Goal: Task Accomplishment & Management: Use online tool/utility

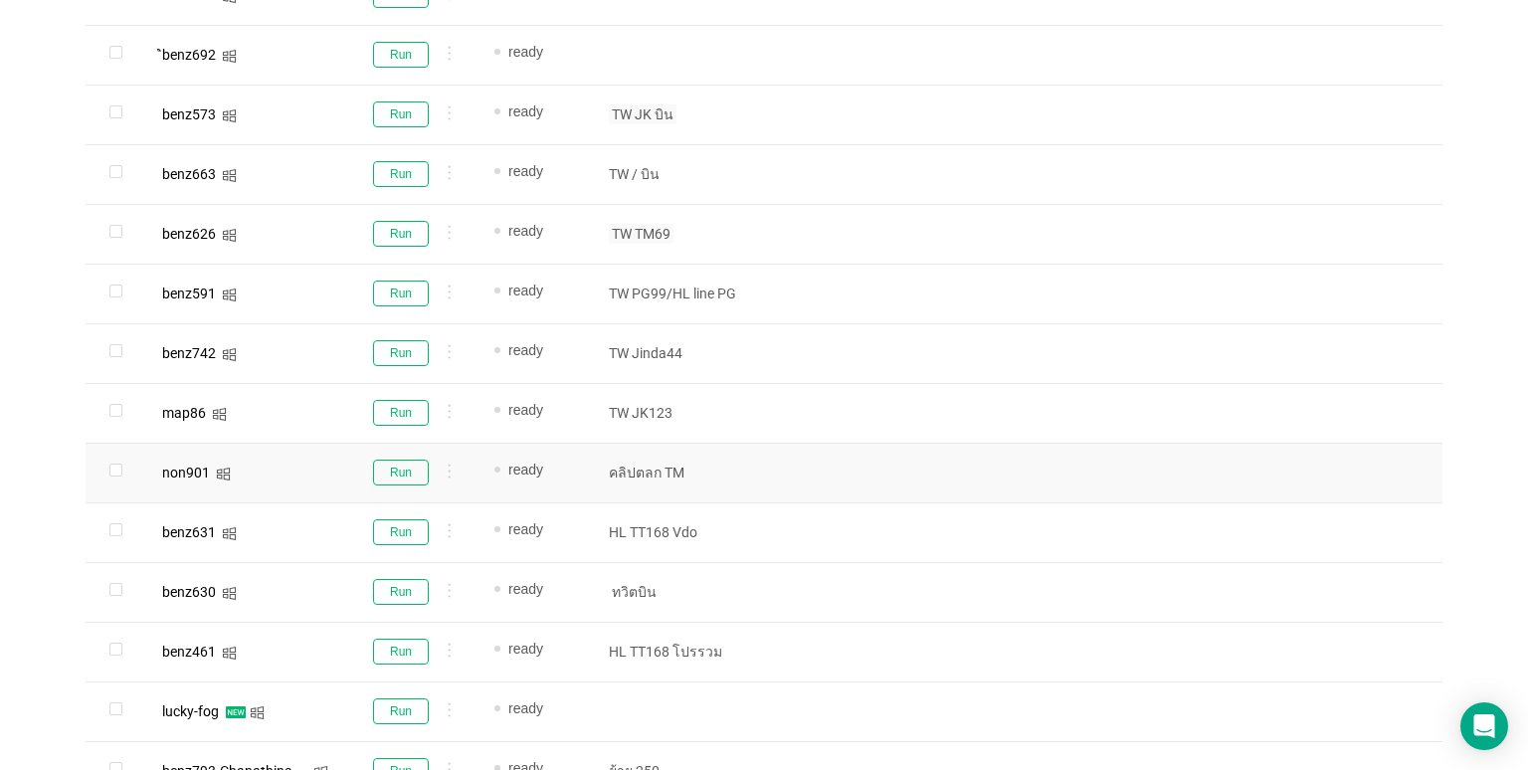
scroll to position [914, 0]
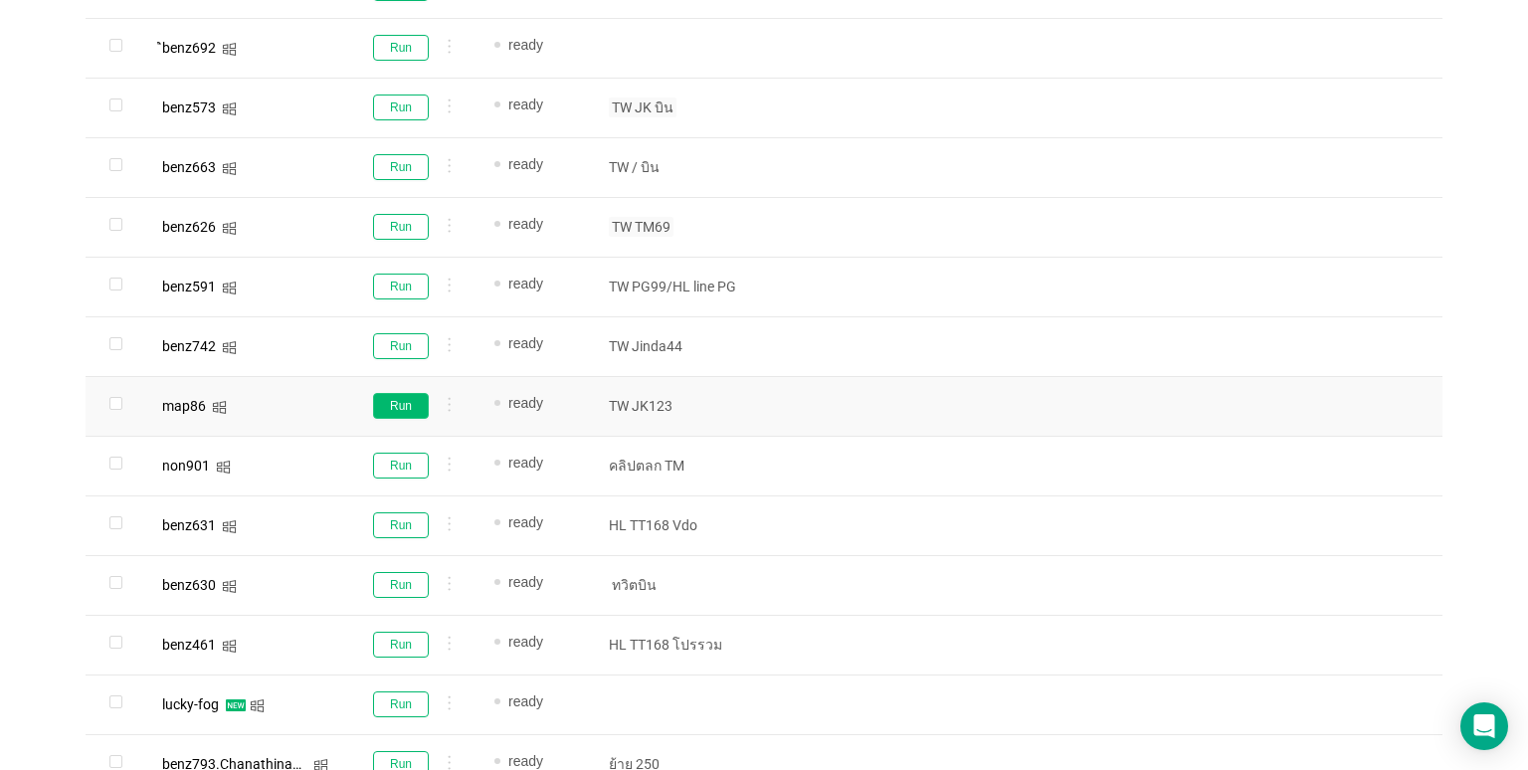
click at [390, 406] on button "Run" at bounding box center [401, 406] width 56 height 26
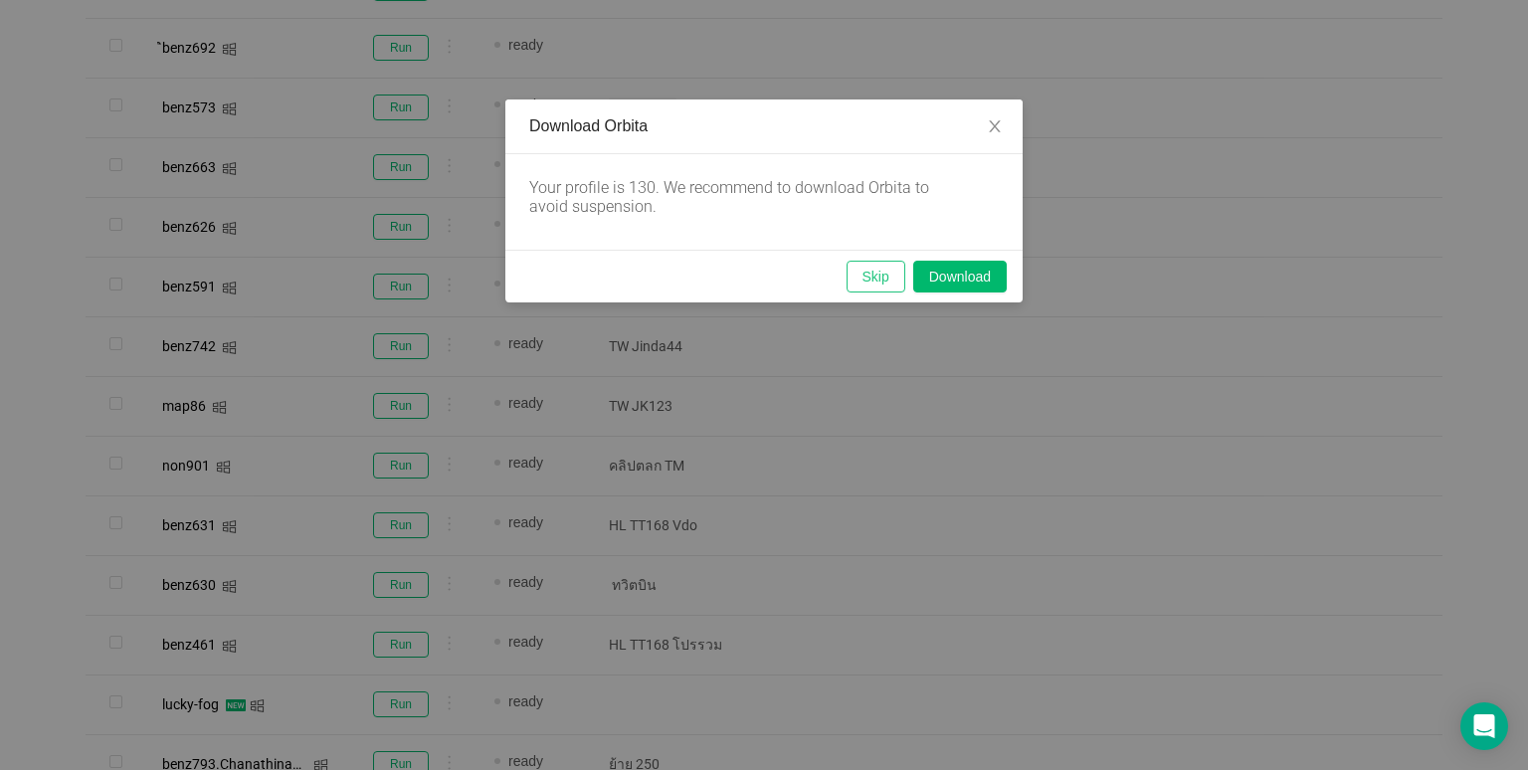
click at [871, 275] on button "Skip" at bounding box center [876, 277] width 59 height 32
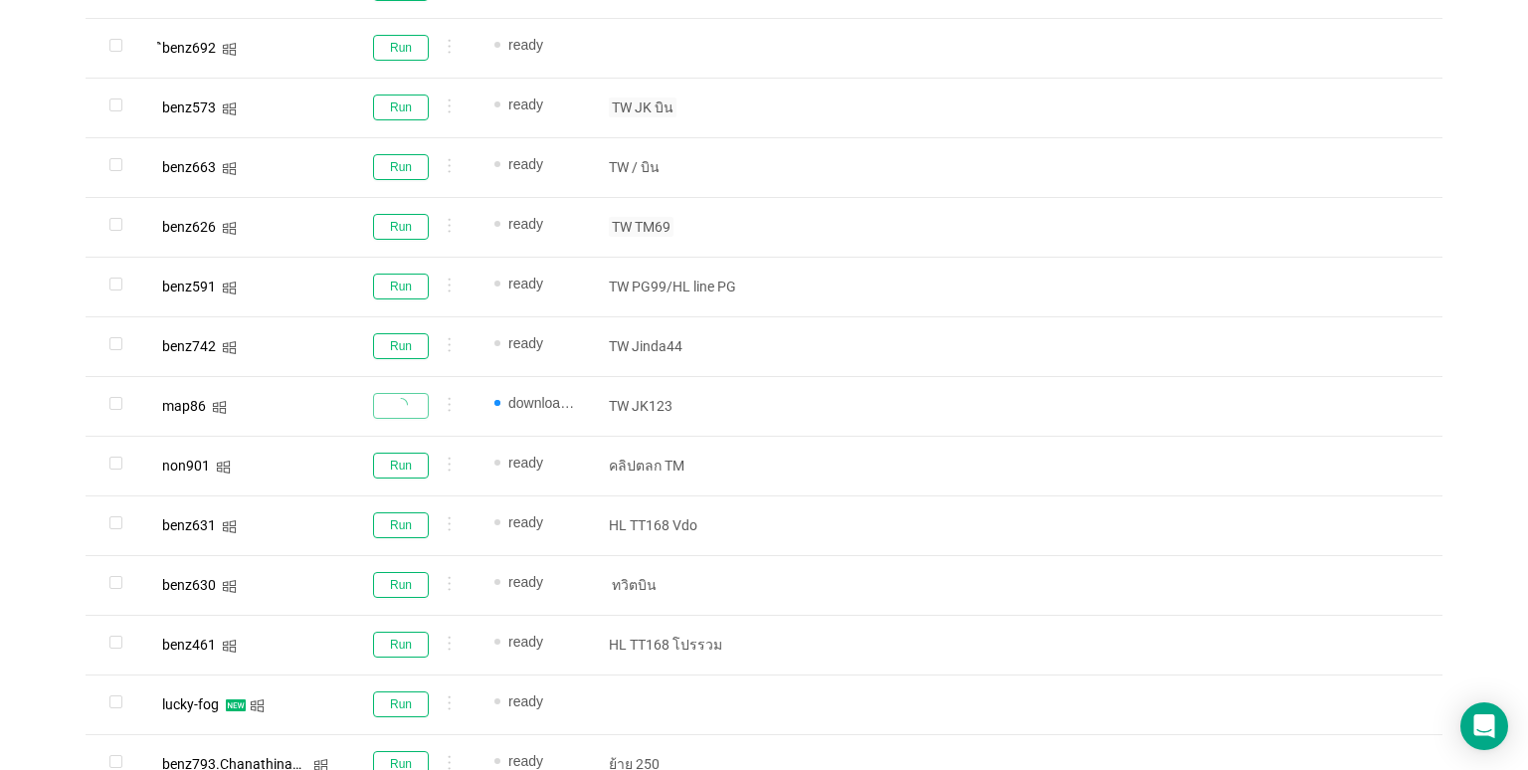
scroll to position [1213, 0]
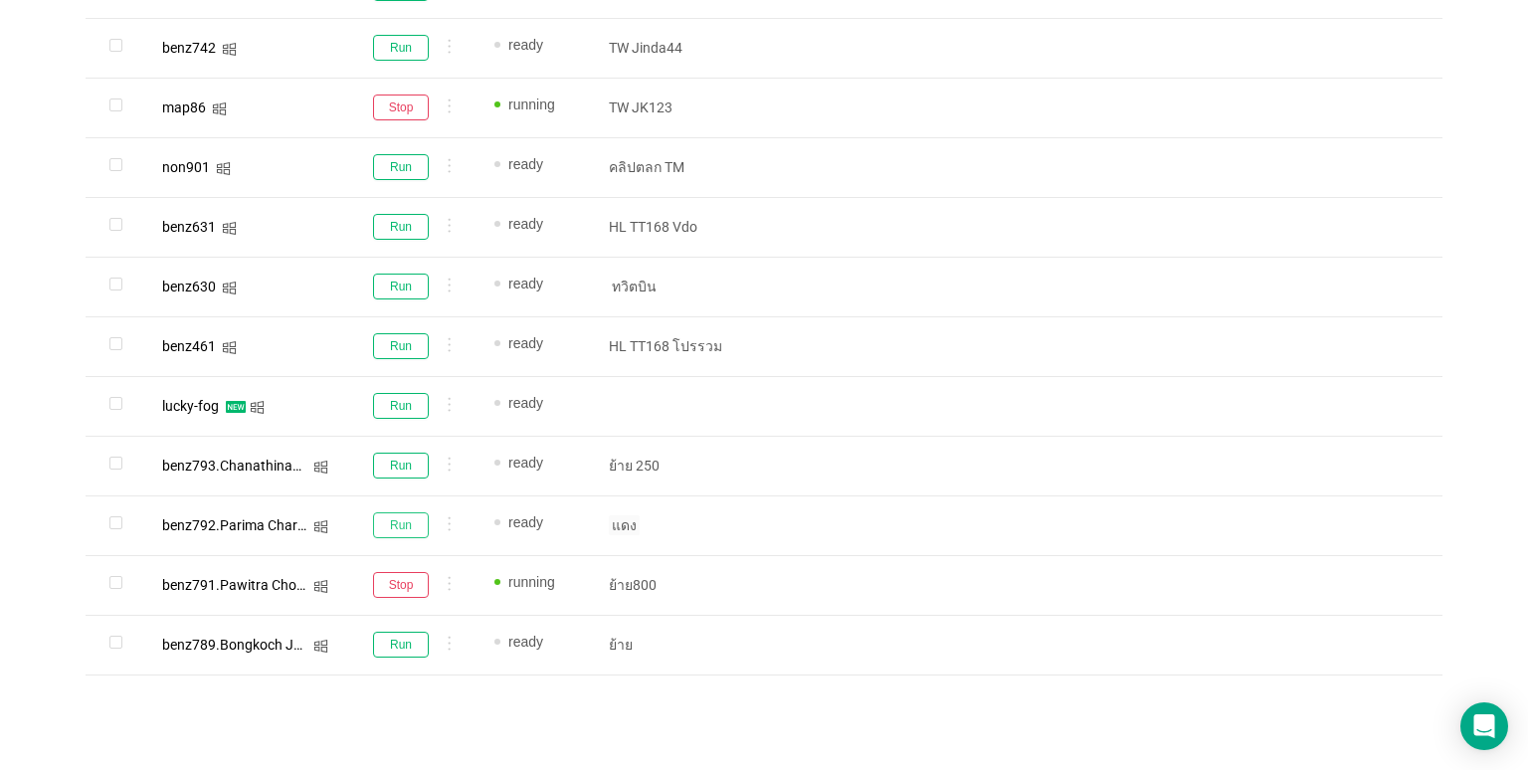
drag, startPoint x: 399, startPoint y: 516, endPoint x: 551, endPoint y: 494, distance: 153.8
click at [399, 516] on button "Run" at bounding box center [401, 525] width 56 height 26
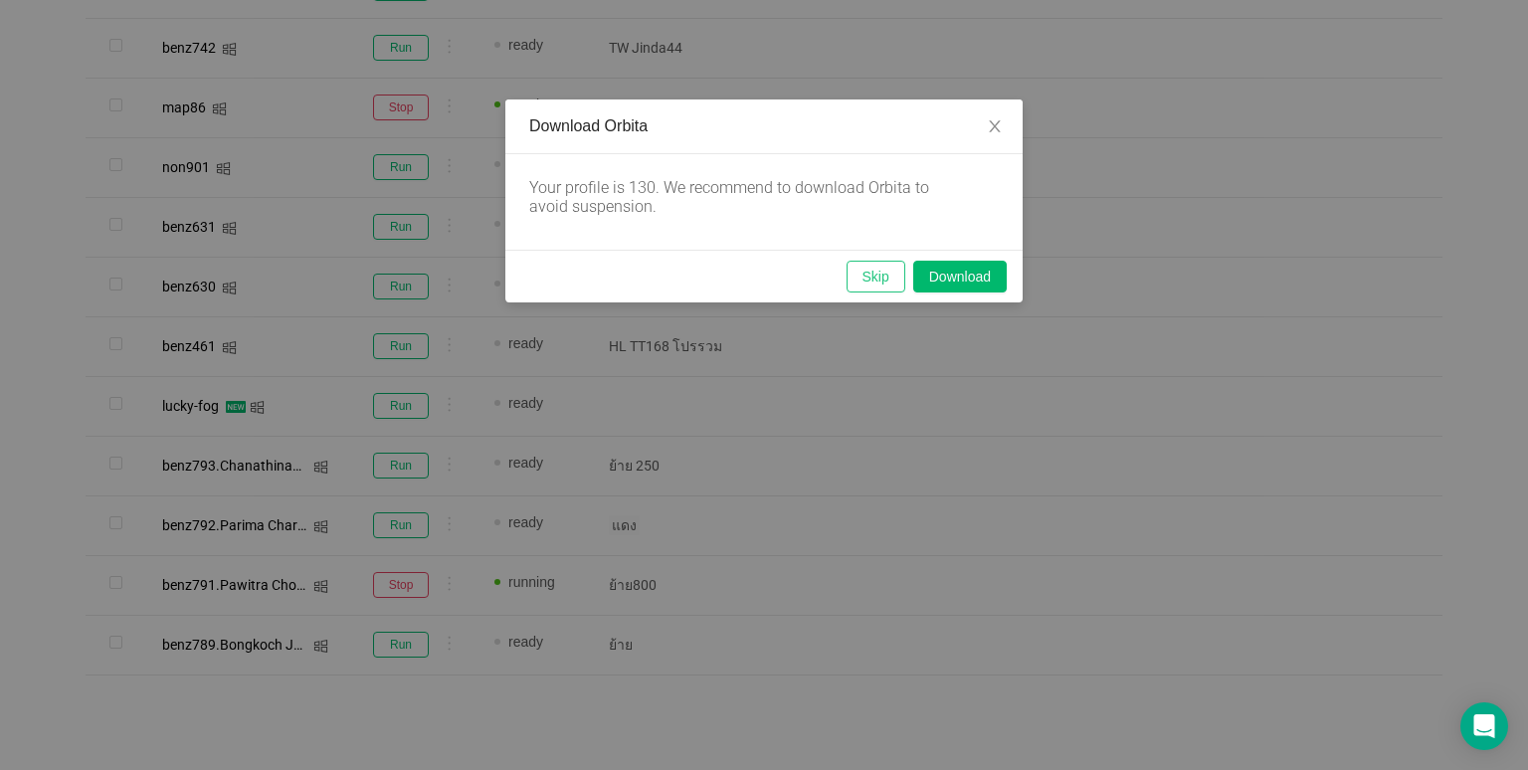
click at [862, 270] on button "Skip" at bounding box center [876, 277] width 59 height 32
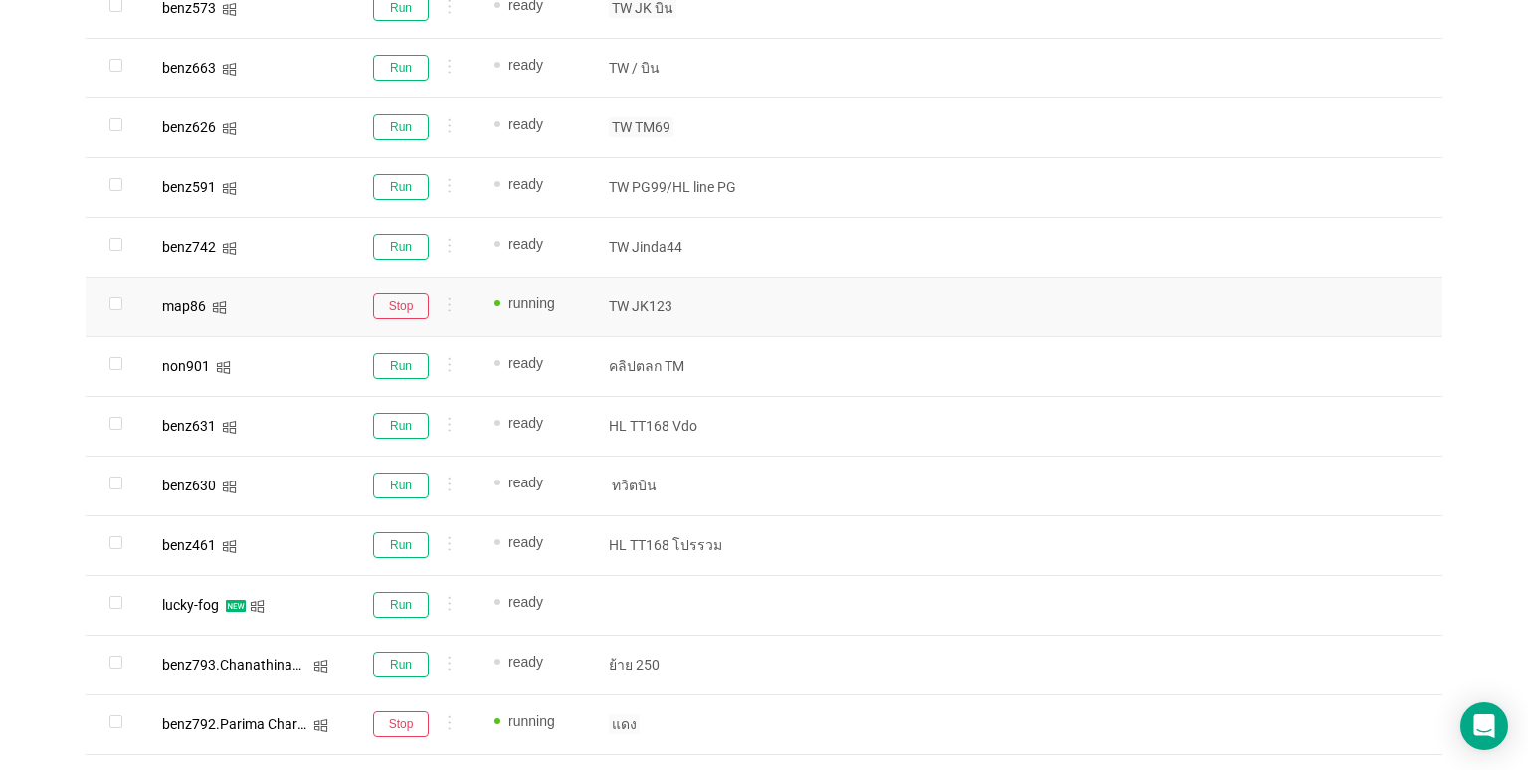
scroll to position [914, 0]
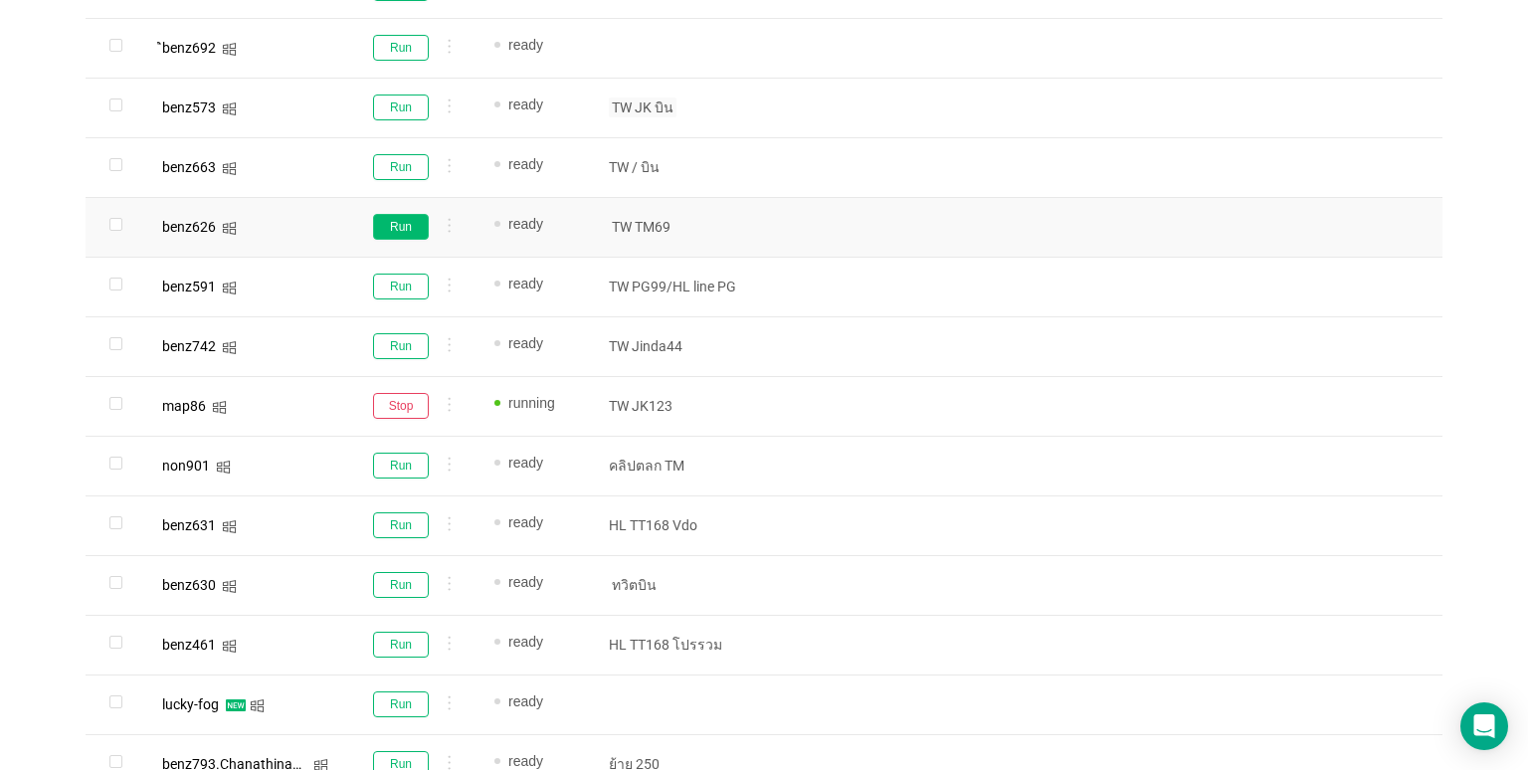
click at [403, 227] on button "Run" at bounding box center [401, 227] width 56 height 26
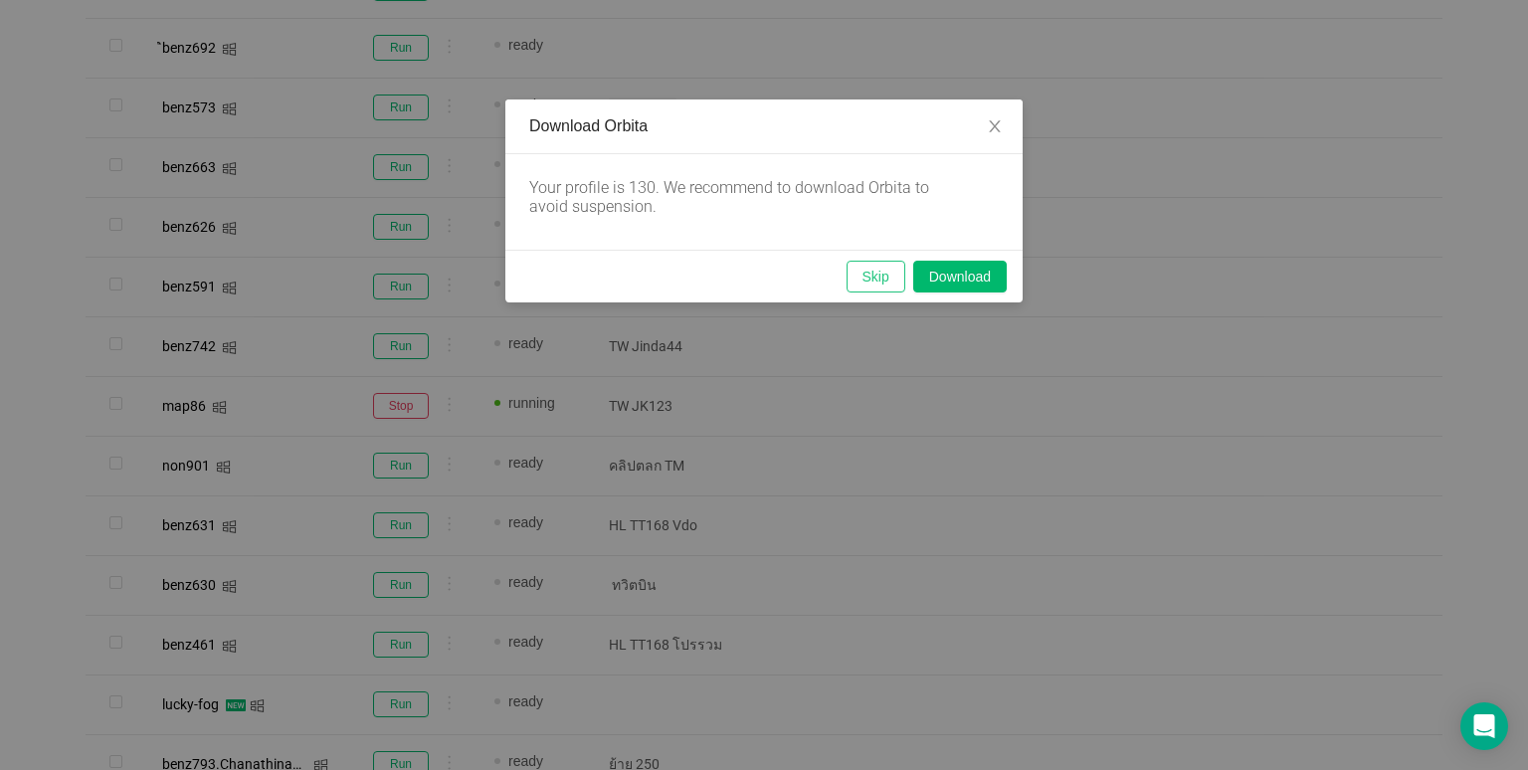
click at [880, 276] on button "Skip" at bounding box center [876, 277] width 59 height 32
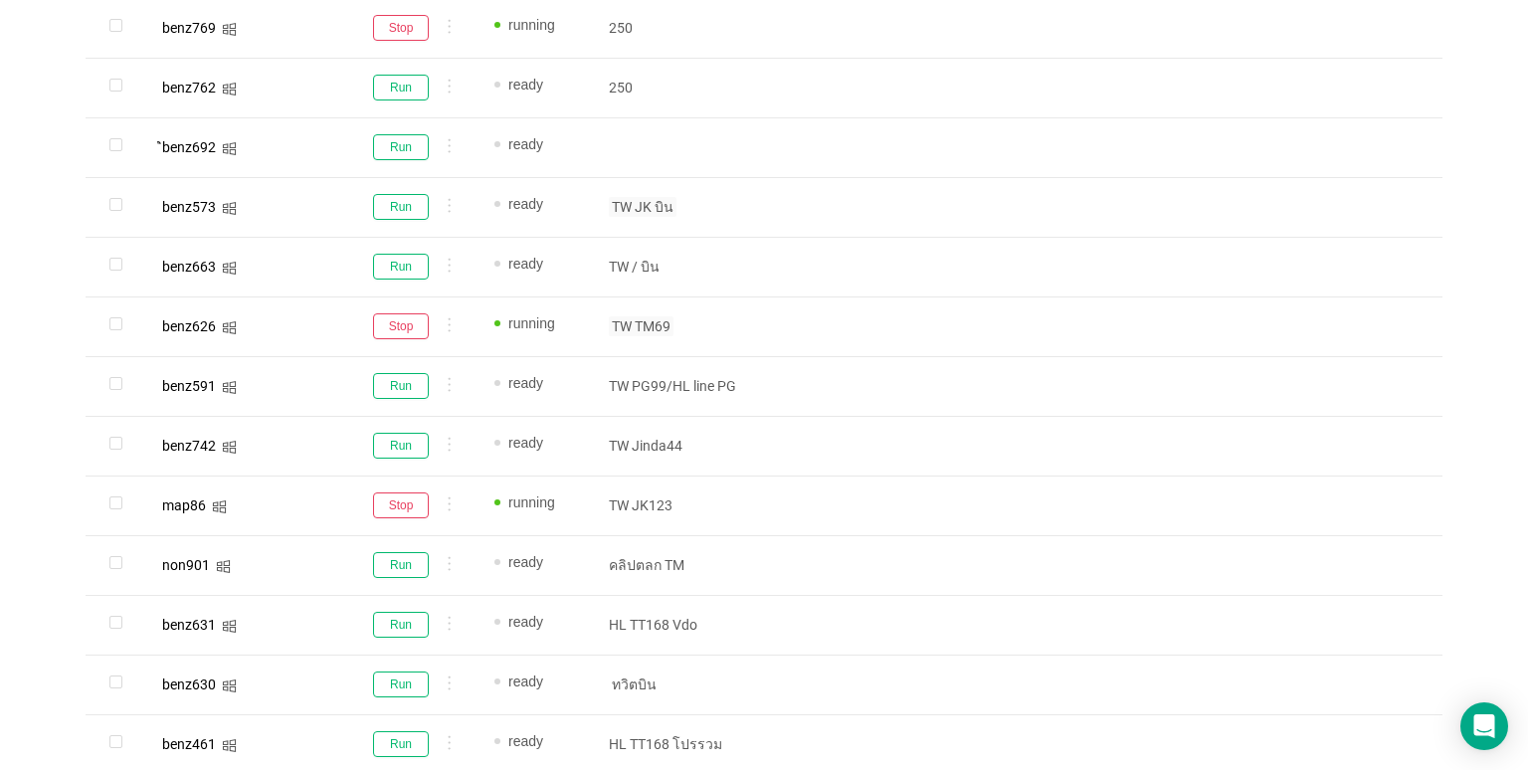
scroll to position [0, 0]
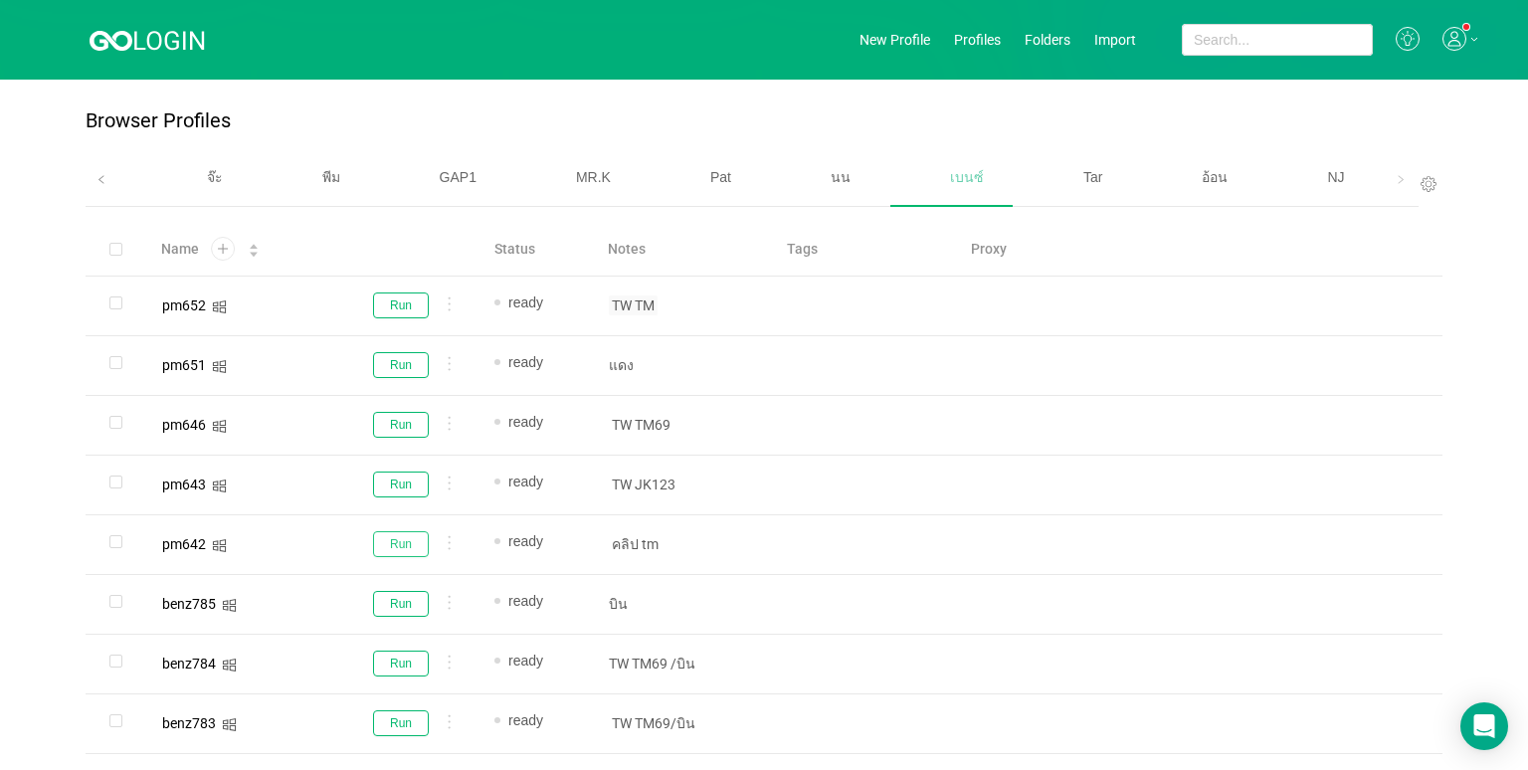
drag, startPoint x: 403, startPoint y: 547, endPoint x: 457, endPoint y: 537, distance: 54.6
click at [403, 547] on button "Run" at bounding box center [401, 544] width 56 height 26
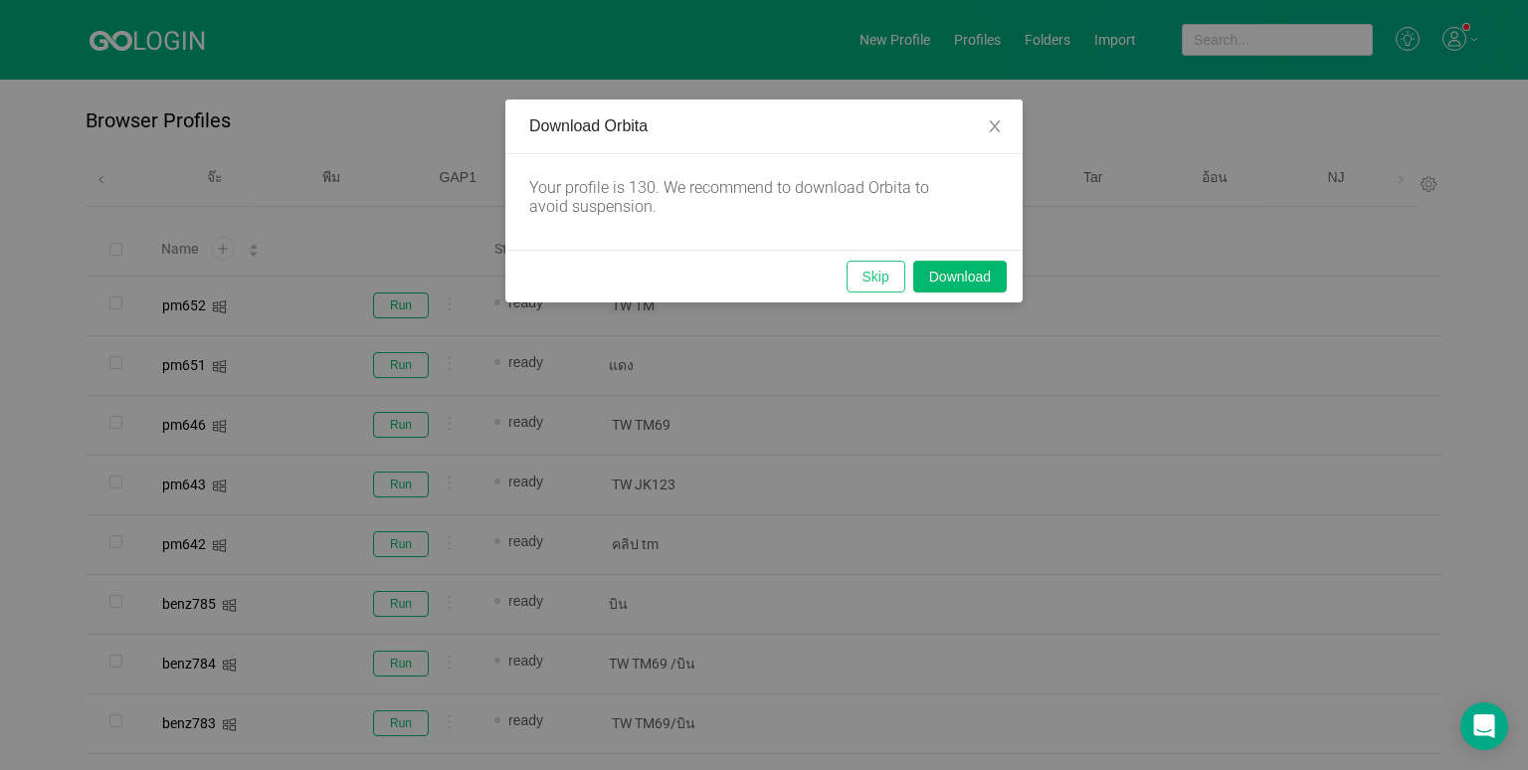
click at [877, 271] on button "Skip" at bounding box center [876, 277] width 59 height 32
